Goal: Information Seeking & Learning: Learn about a topic

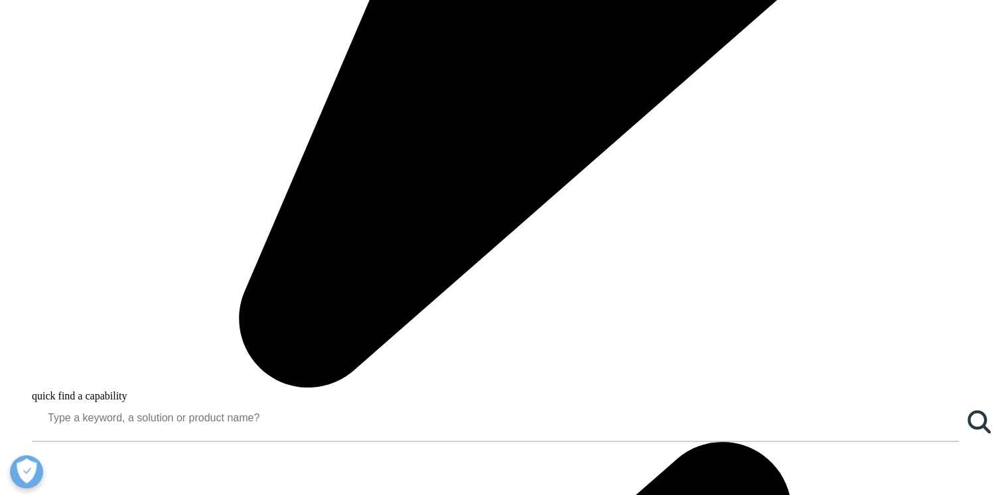
scroll to position [995, 0]
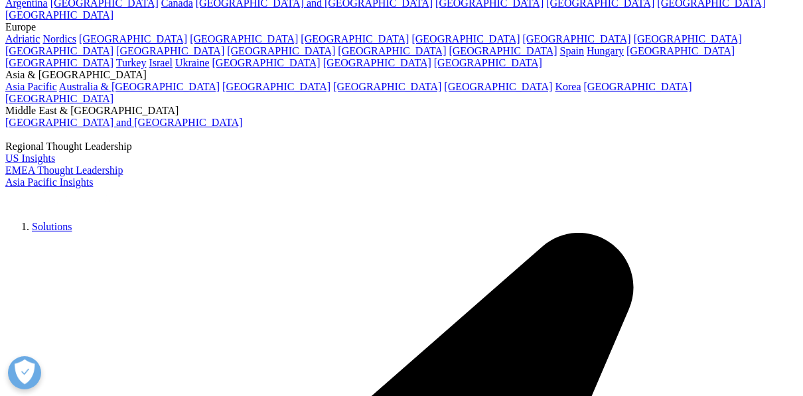
scroll to position [164, 0]
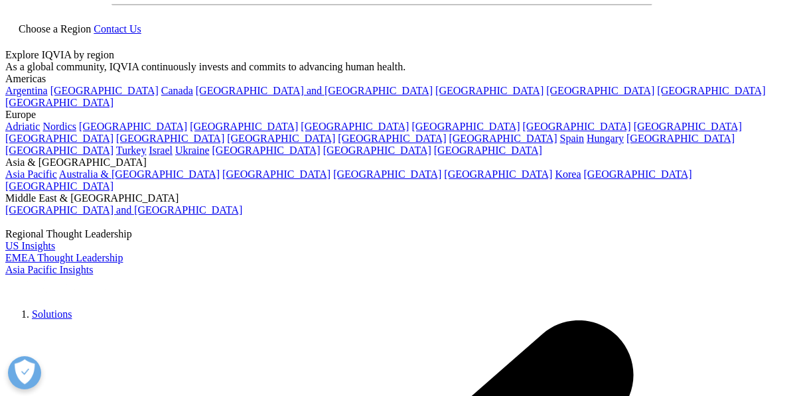
scroll to position [5, 0]
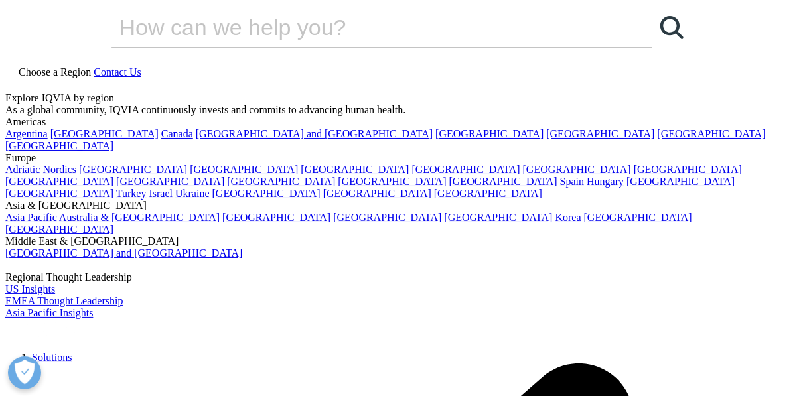
drag, startPoint x: 11, startPoint y: 163, endPoint x: 146, endPoint y: 269, distance: 171.5
copy div "Beyond weight loss: Preserving muscle during [MEDICAL_DATA] of obesity"
